Goal: Navigation & Orientation: Find specific page/section

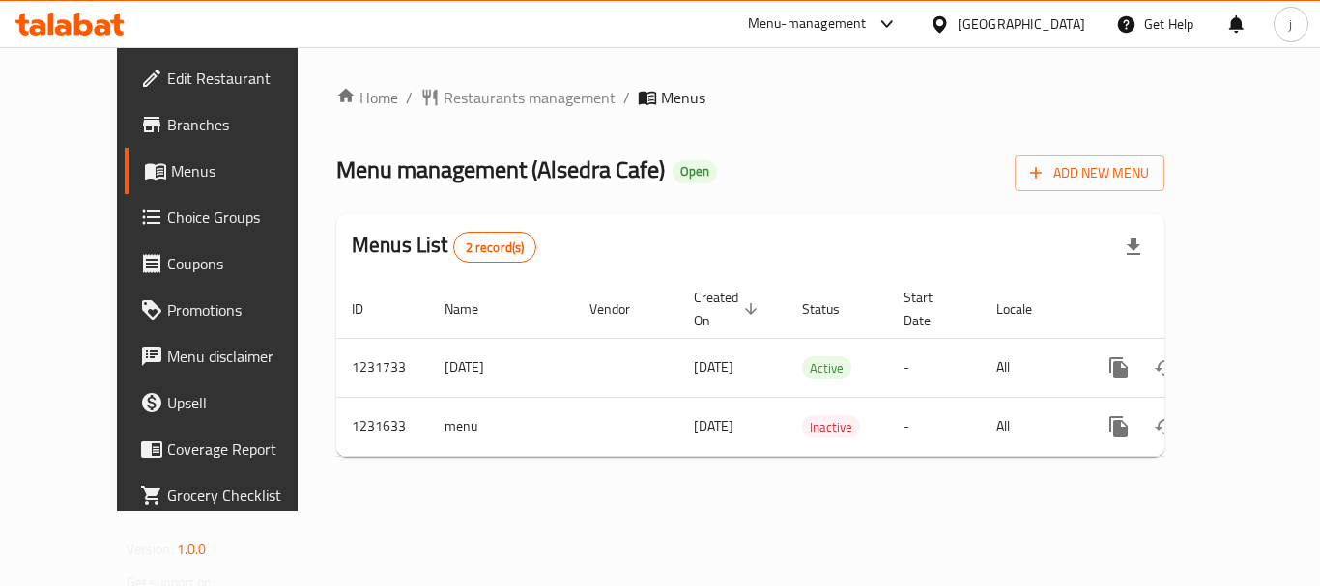
click at [950, 23] on icon at bounding box center [939, 24] width 20 height 20
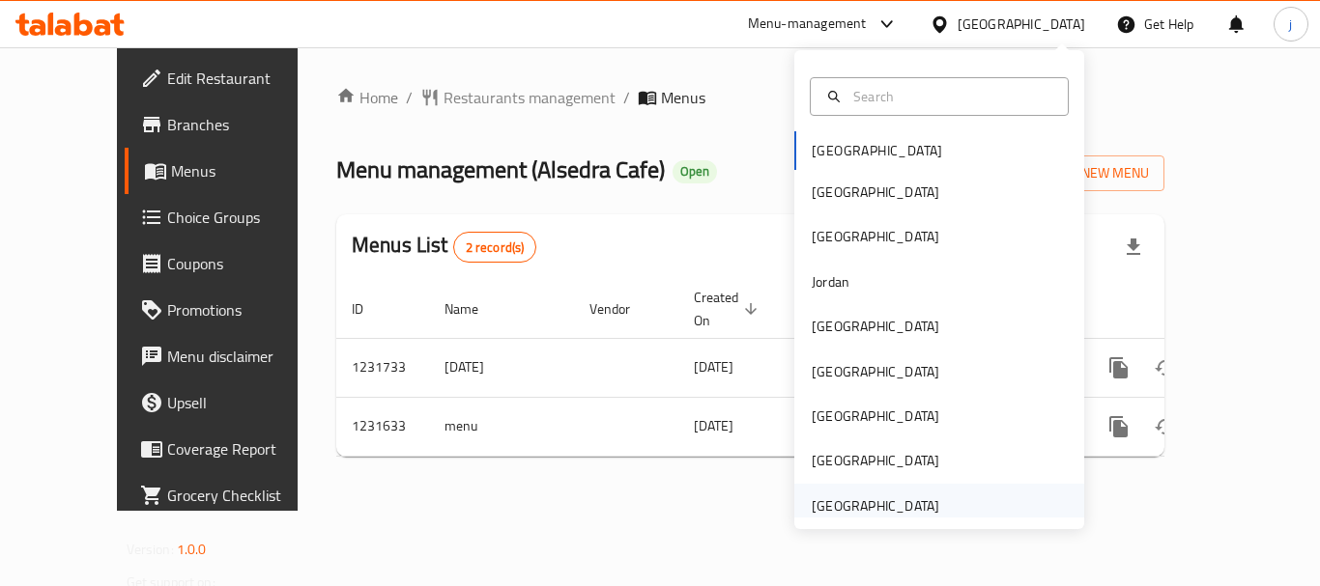
click at [885, 512] on div "[GEOGRAPHIC_DATA]" at bounding box center [875, 506] width 128 height 21
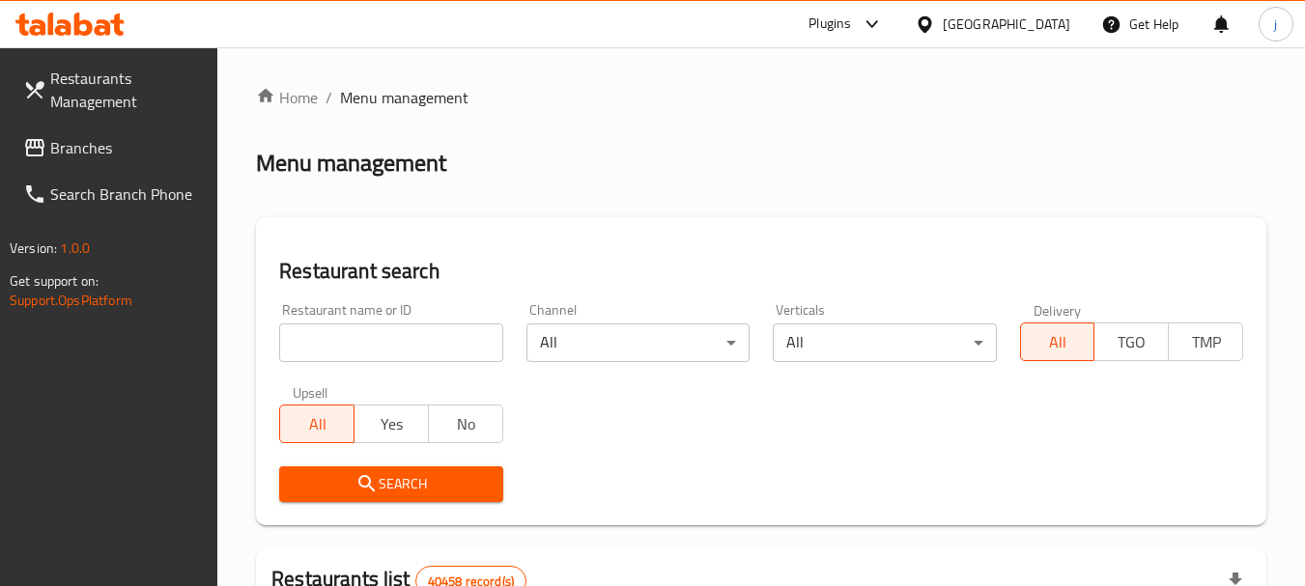
click at [75, 136] on span "Branches" at bounding box center [126, 147] width 153 height 23
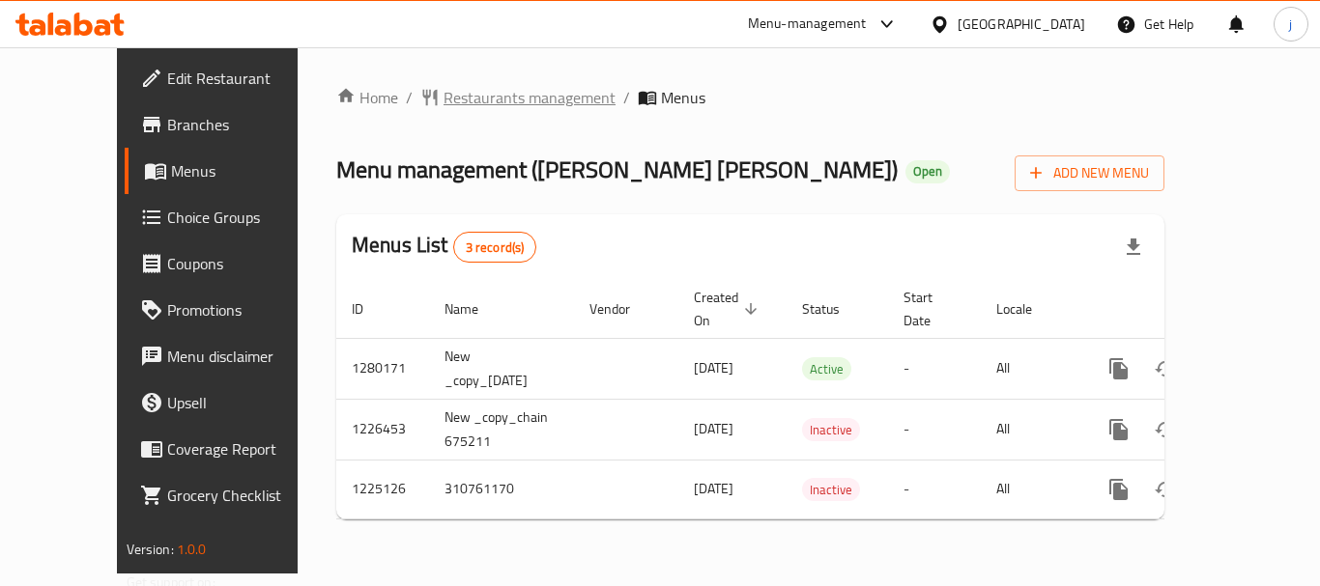
click at [445, 101] on span "Restaurants management" at bounding box center [529, 97] width 172 height 23
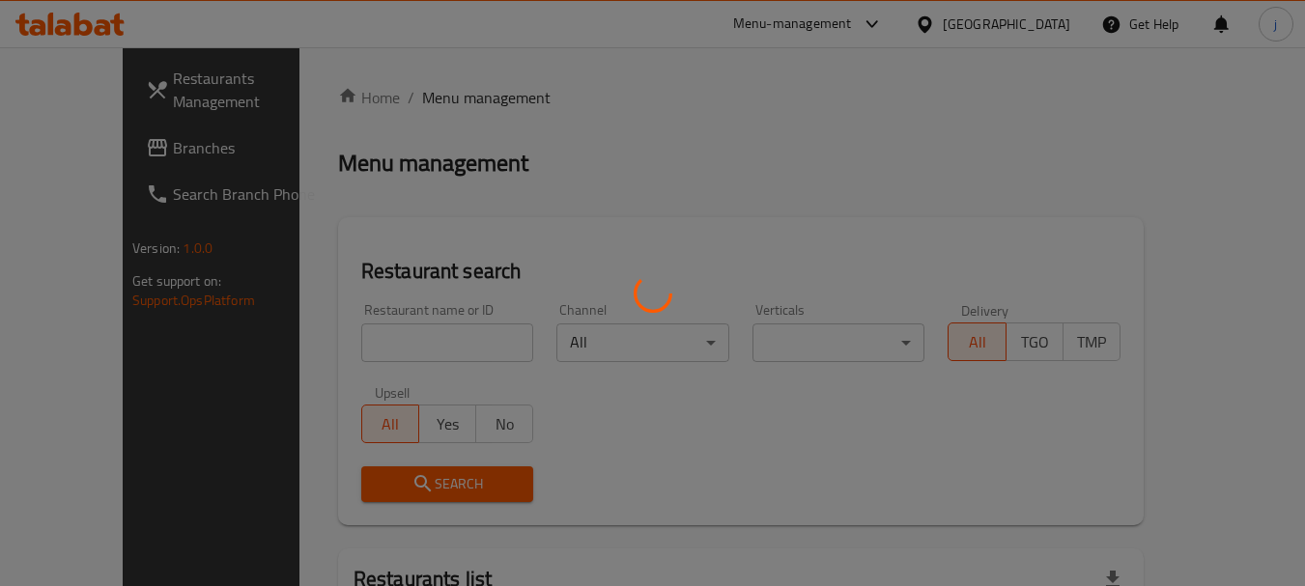
click at [77, 152] on div at bounding box center [652, 293] width 1305 height 586
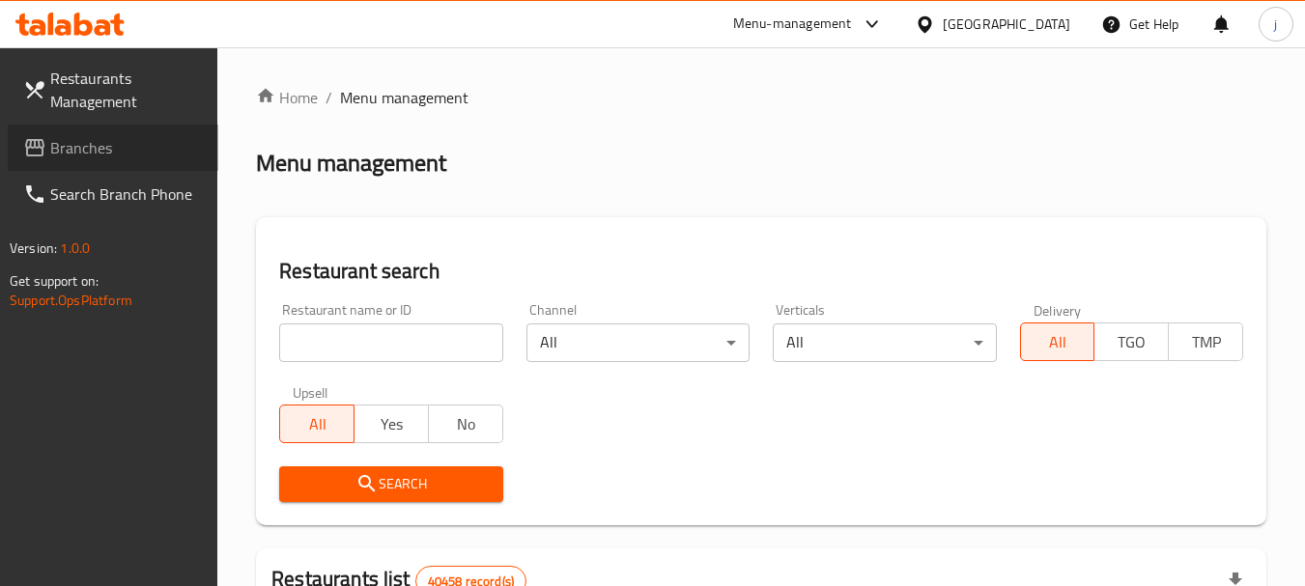
click at [77, 152] on span "Branches" at bounding box center [126, 147] width 153 height 23
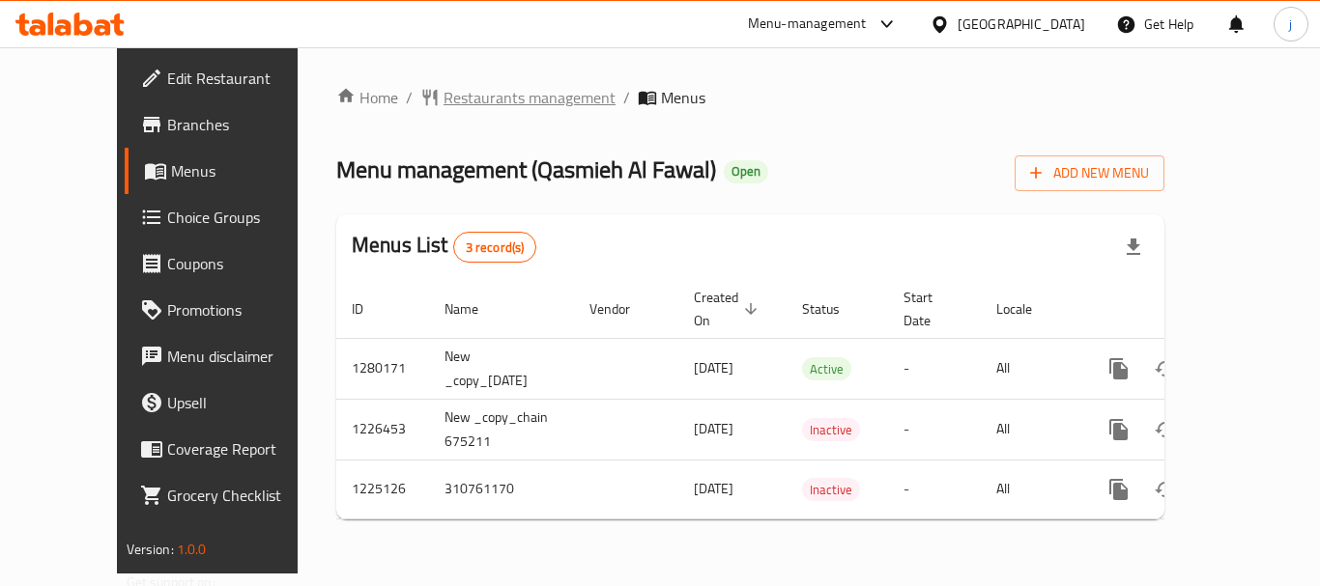
click at [445, 90] on span "Restaurants management" at bounding box center [529, 97] width 172 height 23
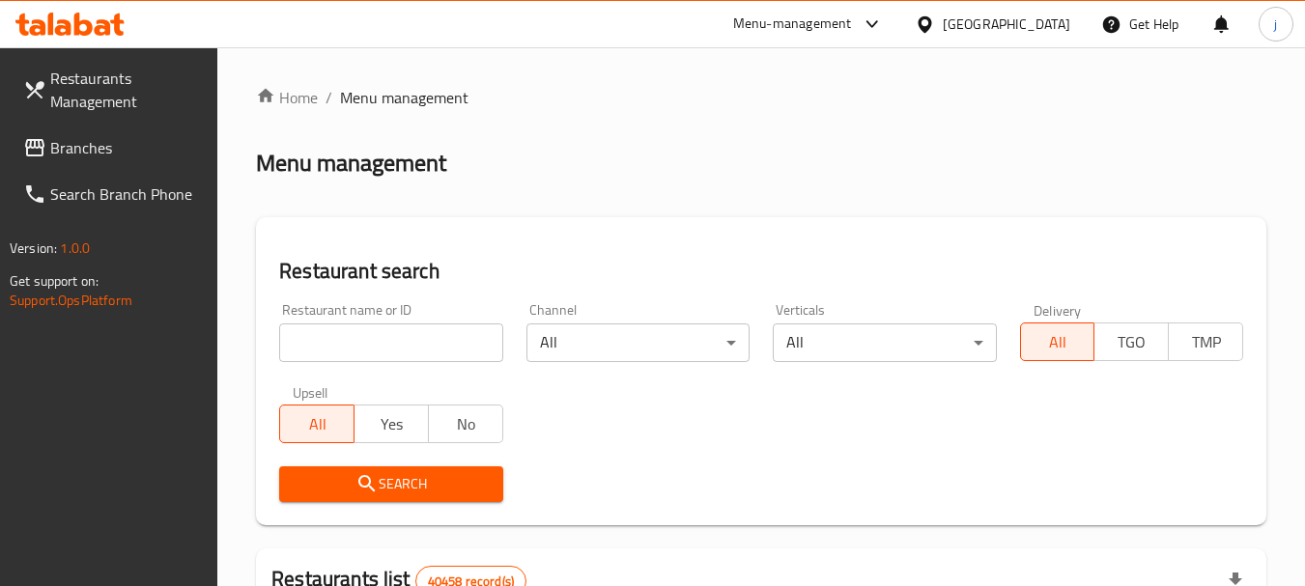
click at [61, 150] on span "Branches" at bounding box center [126, 147] width 153 height 23
